Goal: Navigation & Orientation: Understand site structure

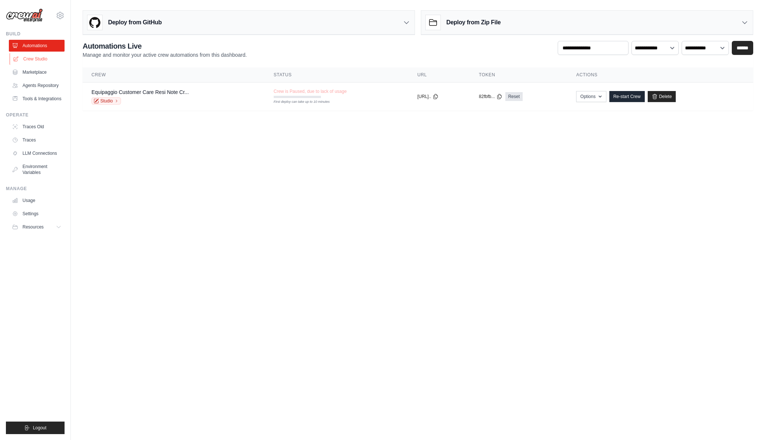
click at [31, 60] on link "Crew Studio" at bounding box center [38, 59] width 56 height 12
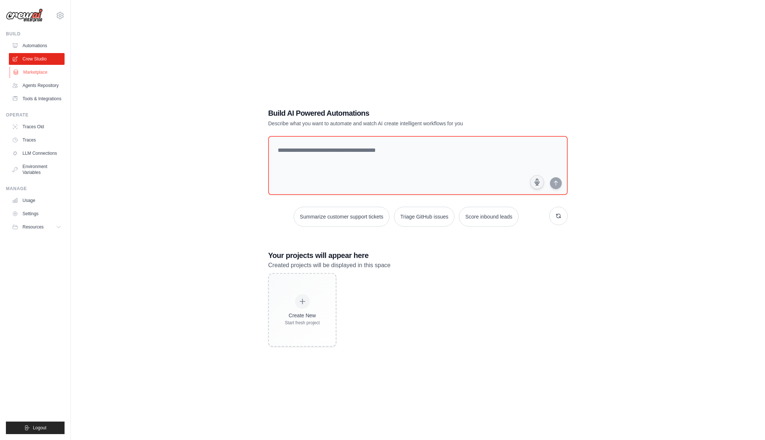
click at [35, 74] on link "Marketplace" at bounding box center [38, 72] width 56 height 12
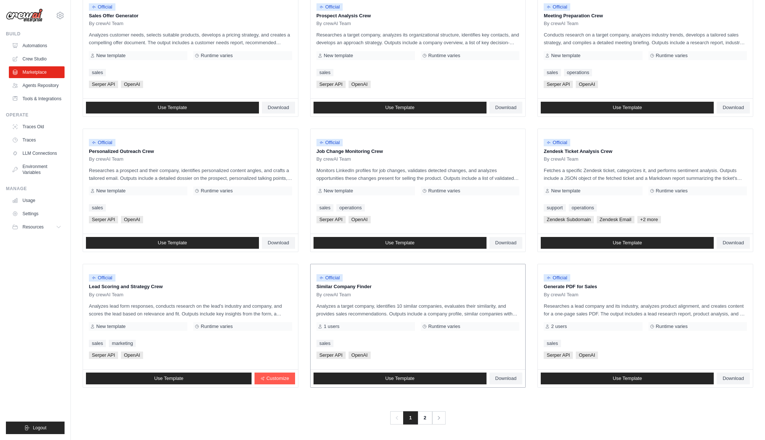
scroll to position [242, 0]
click at [425, 417] on link "2" at bounding box center [425, 418] width 15 height 13
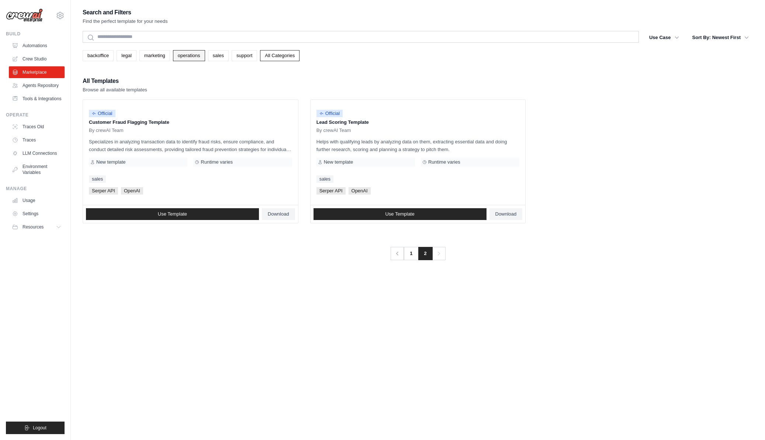
click at [190, 58] on link "operations" at bounding box center [189, 55] width 32 height 11
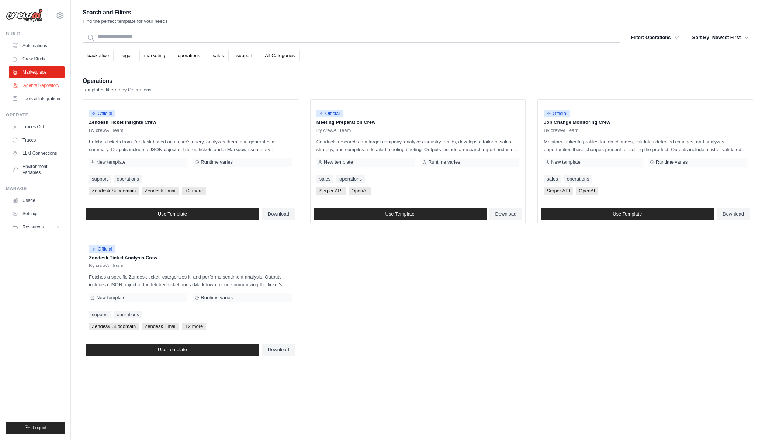
click at [46, 83] on link "Agents Repository" at bounding box center [38, 86] width 56 height 12
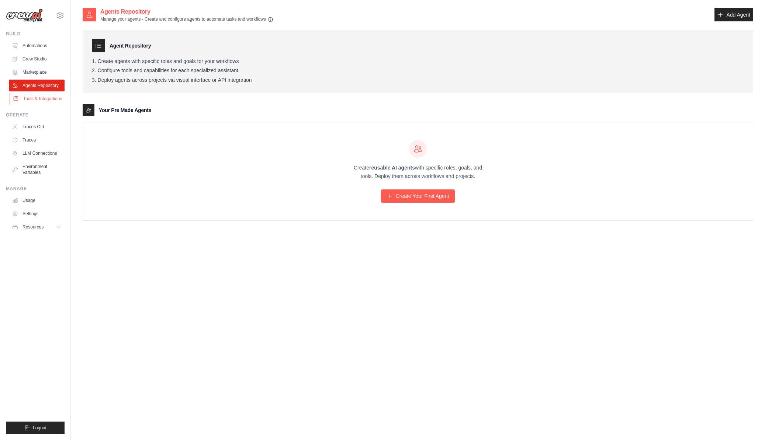
click at [43, 100] on link "Tools & Integrations" at bounding box center [38, 99] width 56 height 12
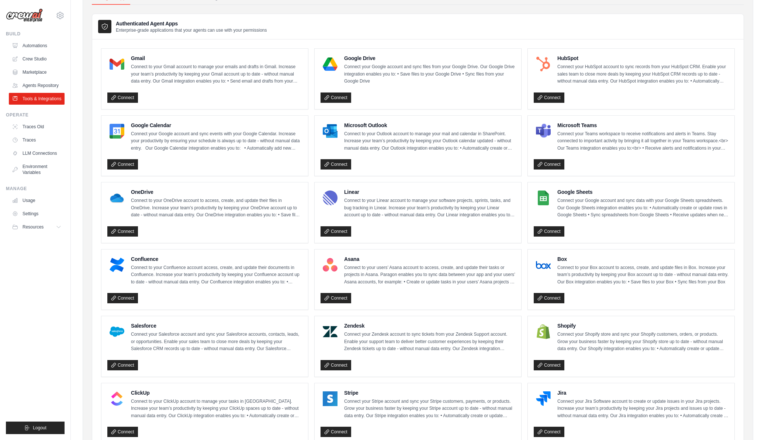
scroll to position [48, 0]
click at [124, 97] on link "Connect" at bounding box center [122, 98] width 31 height 10
click at [35, 128] on link "Traces Old" at bounding box center [38, 127] width 56 height 12
click at [33, 127] on link "Traces Old" at bounding box center [38, 127] width 56 height 12
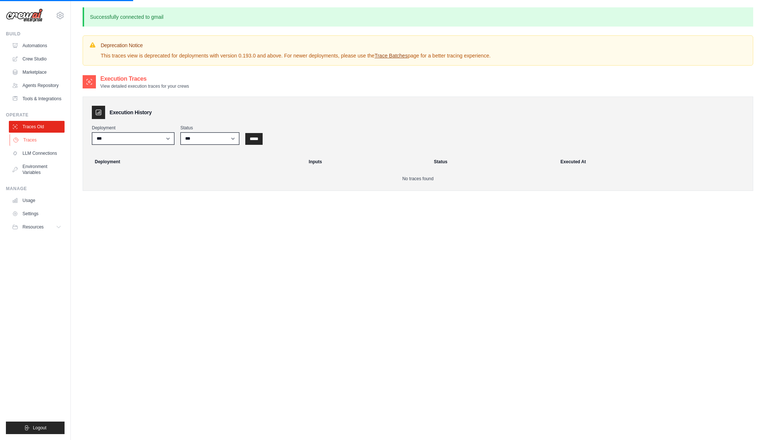
click at [32, 141] on link "Traces" at bounding box center [38, 140] width 56 height 12
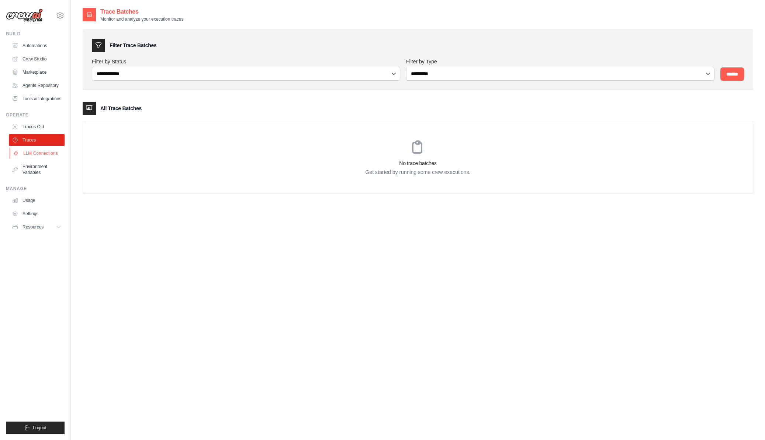
click at [34, 157] on link "LLM Connections" at bounding box center [38, 154] width 56 height 12
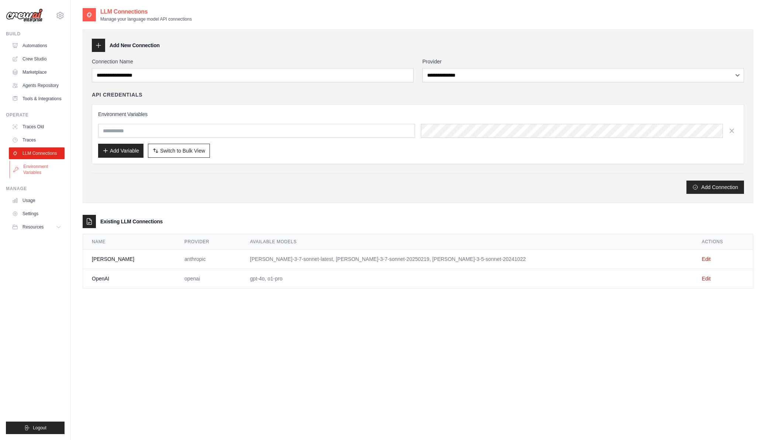
click at [37, 169] on link "Environment Variables" at bounding box center [38, 170] width 56 height 18
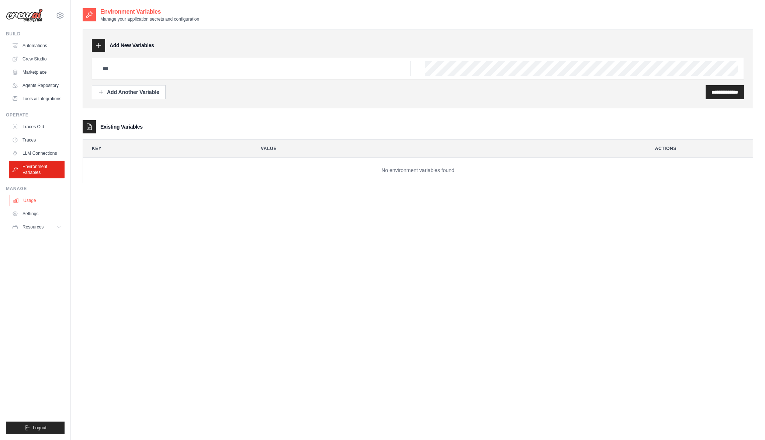
click at [32, 202] on link "Usage" at bounding box center [38, 201] width 56 height 12
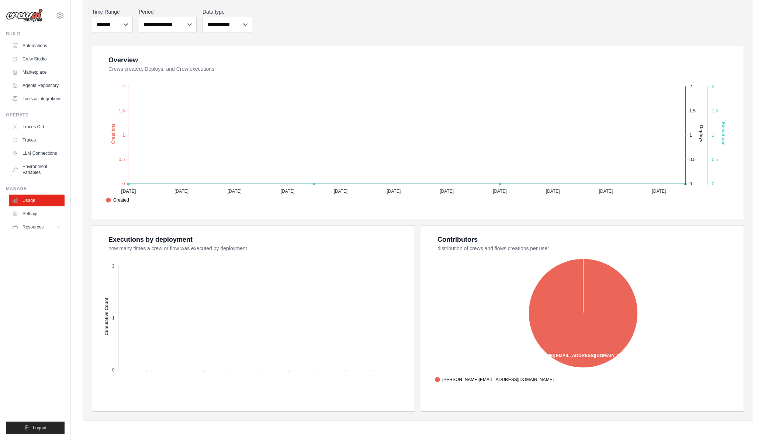
scroll to position [94, 0]
click at [33, 213] on link "Settings" at bounding box center [38, 214] width 56 height 12
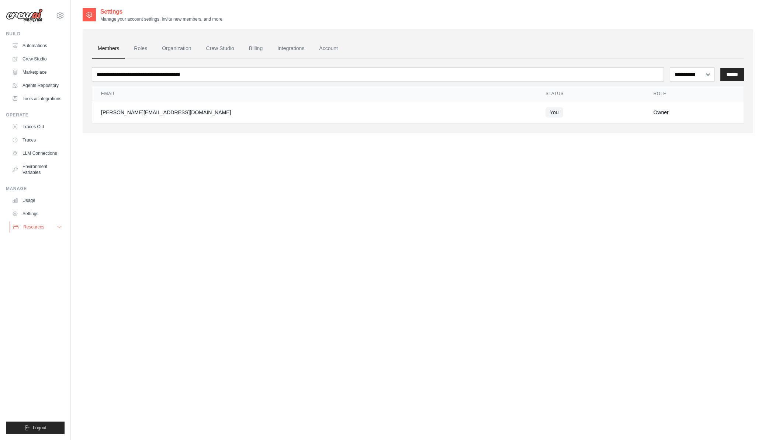
click at [31, 230] on span "Resources" at bounding box center [33, 227] width 21 height 6
click at [33, 239] on span "Documentation" at bounding box center [41, 240] width 30 height 6
